Goal: Transaction & Acquisition: Purchase product/service

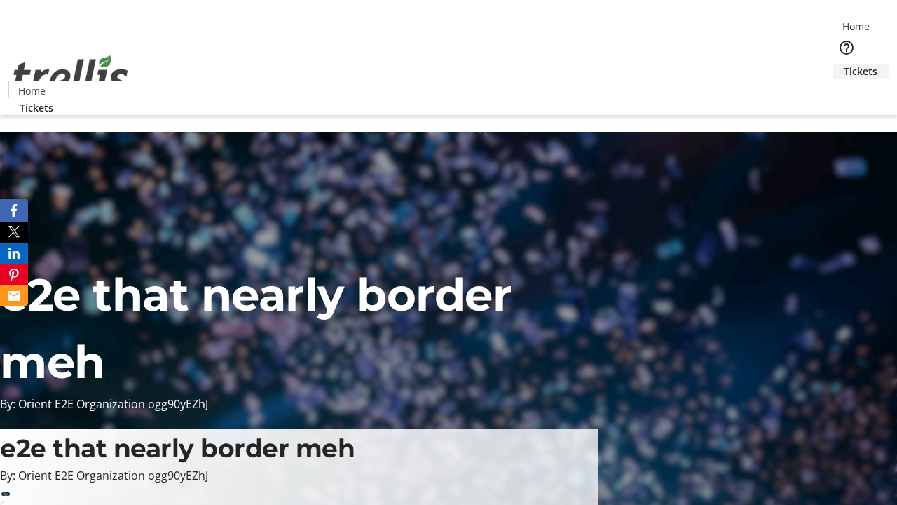
click at [844, 64] on span "Tickets" at bounding box center [861, 71] width 34 height 15
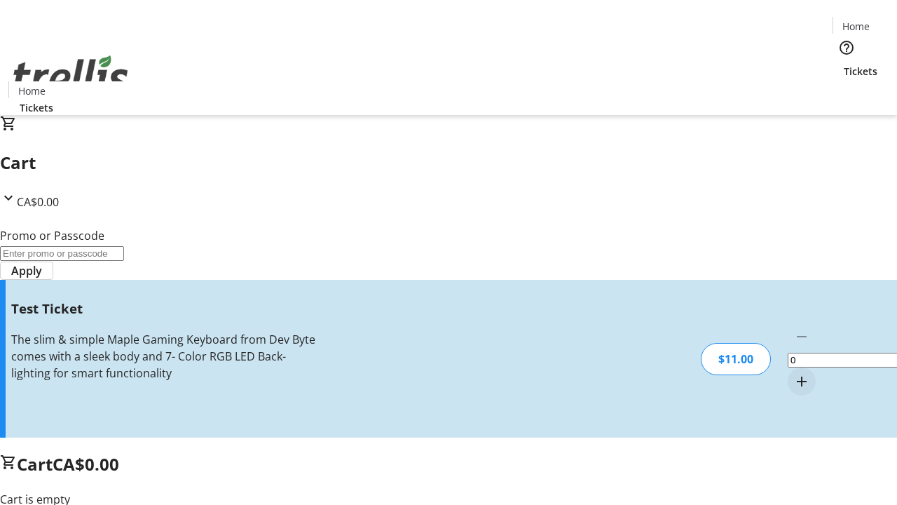
click at [793, 373] on mat-icon "Increment by one" at bounding box center [801, 381] width 17 height 17
type input "1"
type input "UNLOCK"
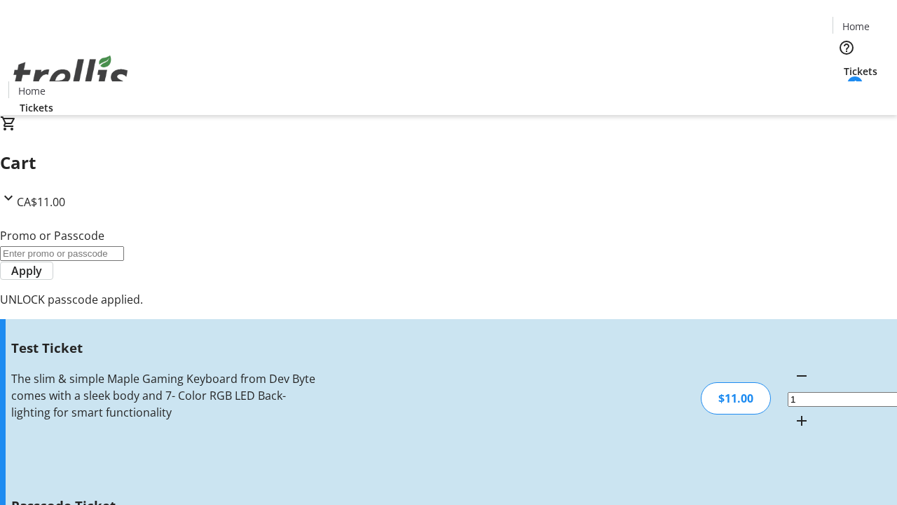
type input "5"
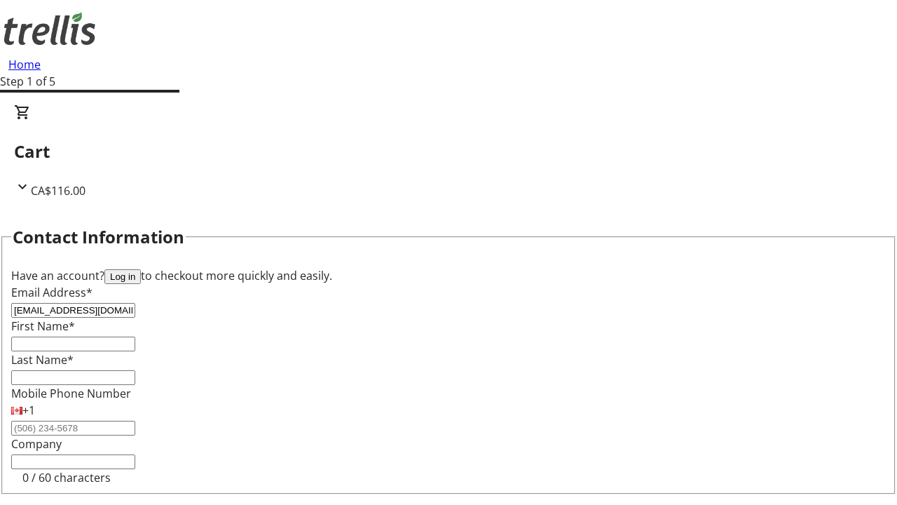
type input "[EMAIL_ADDRESS][DOMAIN_NAME]"
type input "Jo"
type input "[PERSON_NAME]"
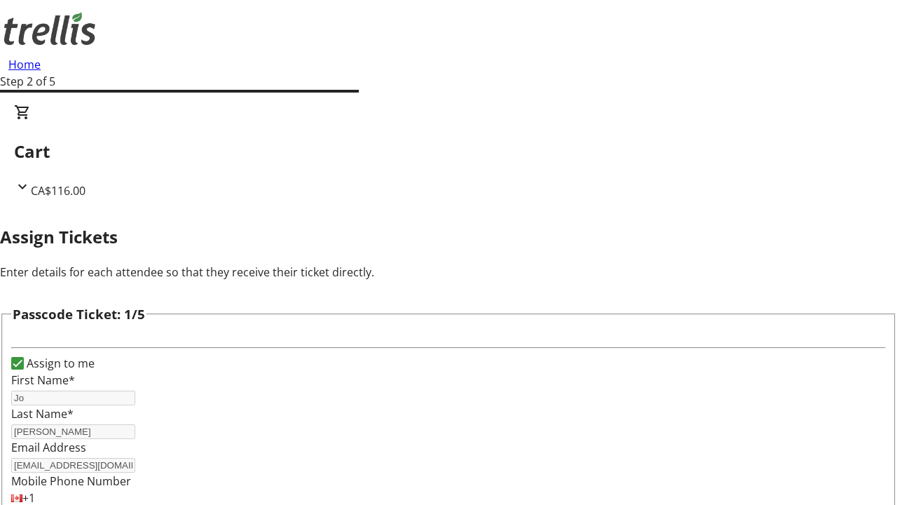
type input "[PERSON_NAME]"
type input "Zieme"
type input "[PERSON_NAME]"
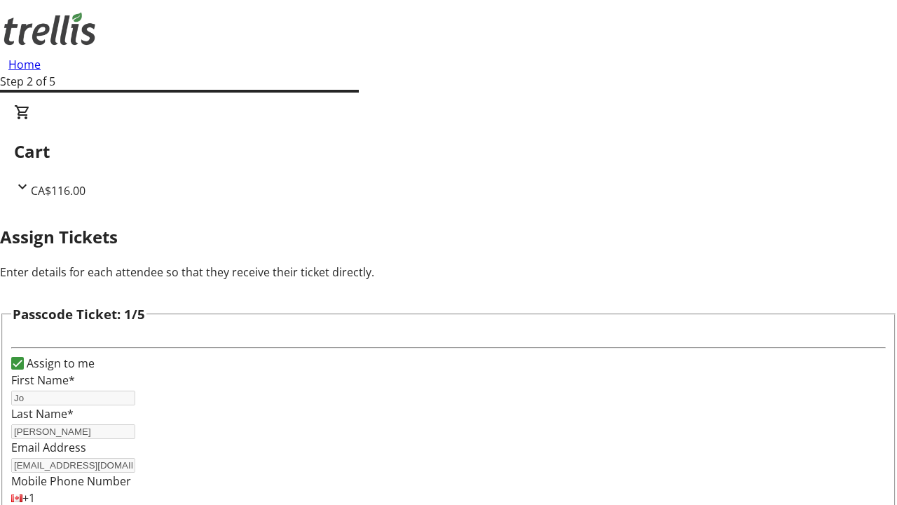
scroll to position [1363, 0]
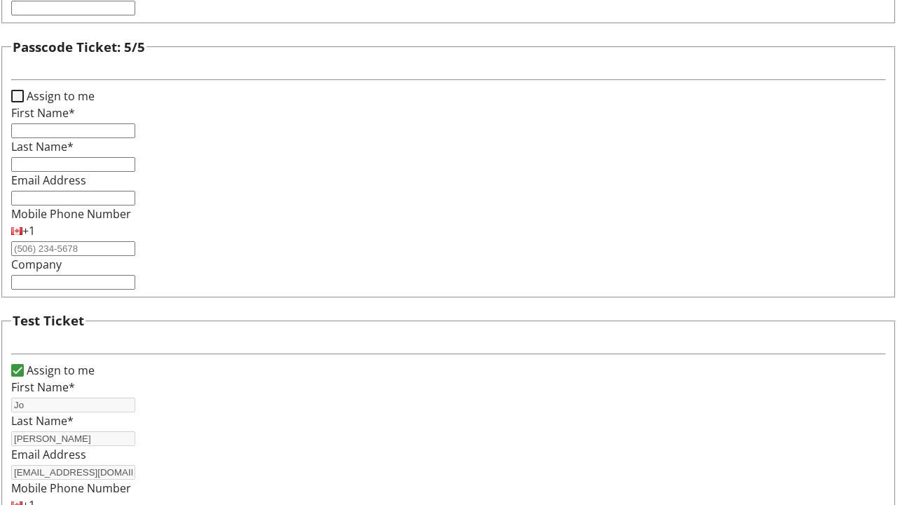
type input "[PERSON_NAME]"
click at [24, 102] on input "Assign to me" at bounding box center [17, 96] width 13 height 13
checkbox input "true"
type input "Jo"
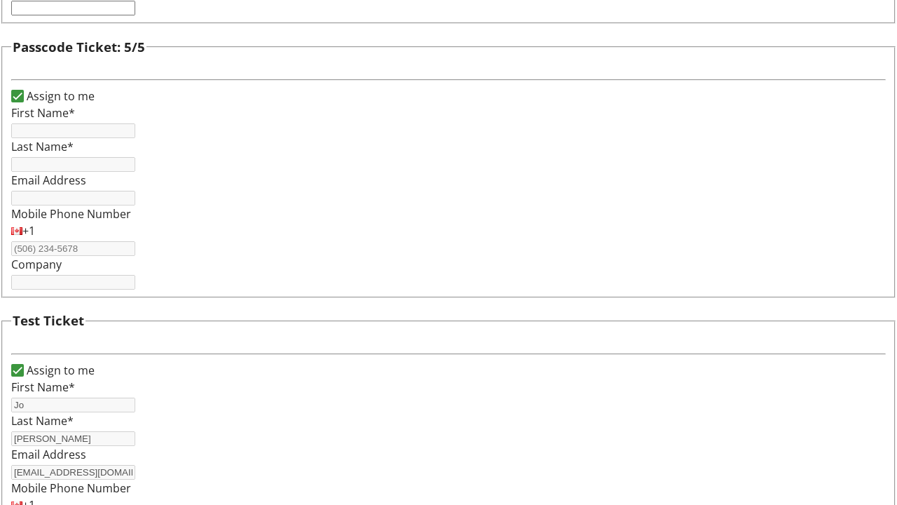
type input "[PERSON_NAME]"
type input "[EMAIL_ADDRESS][DOMAIN_NAME]"
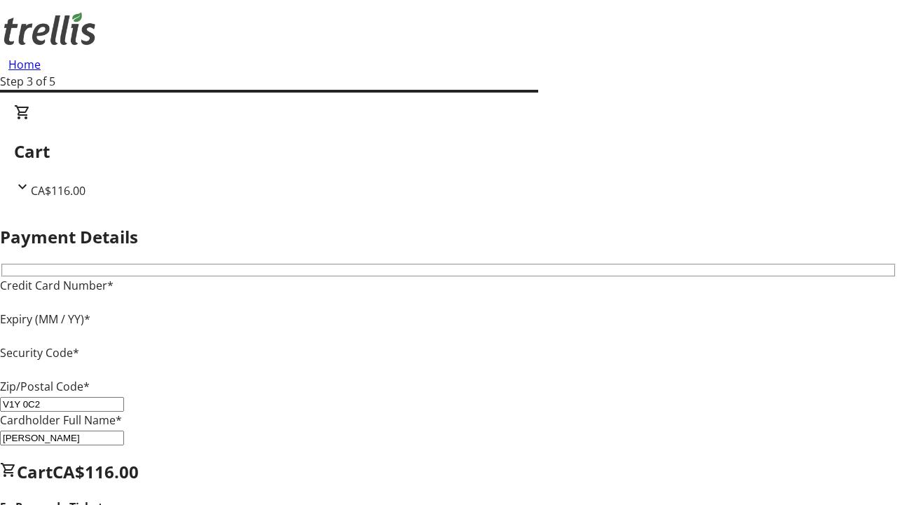
type input "V1Y 0C2"
